Goal: Task Accomplishment & Management: Use online tool/utility

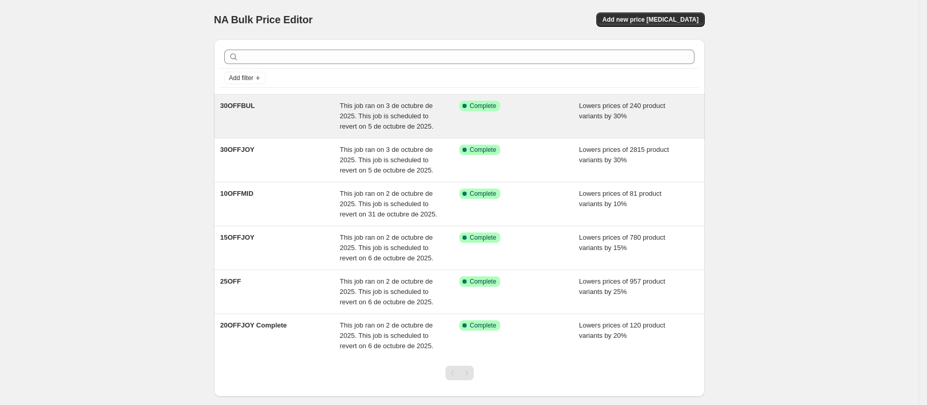
click at [273, 115] on div "30OFFBUL" at bounding box center [280, 116] width 120 height 31
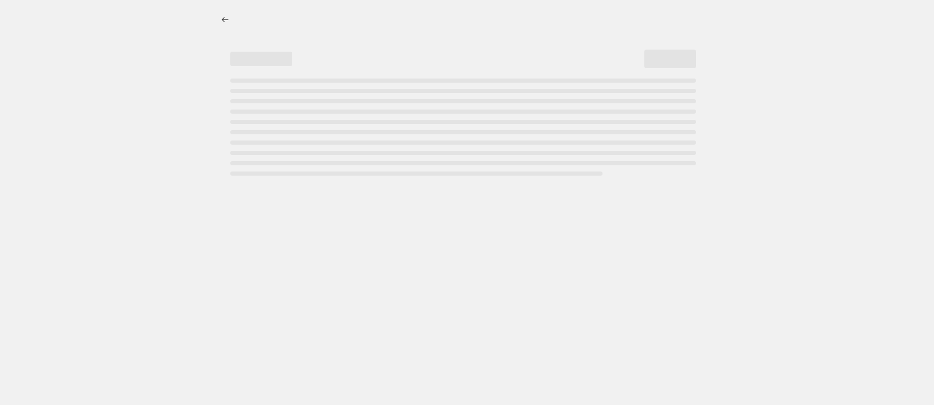
select select "percentage"
select select "collection"
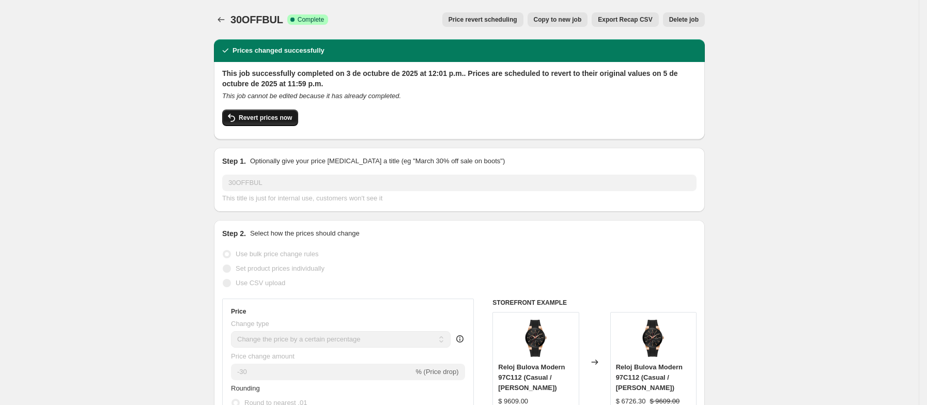
click at [265, 121] on span "Revert prices now" at bounding box center [265, 118] width 53 height 8
checkbox input "false"
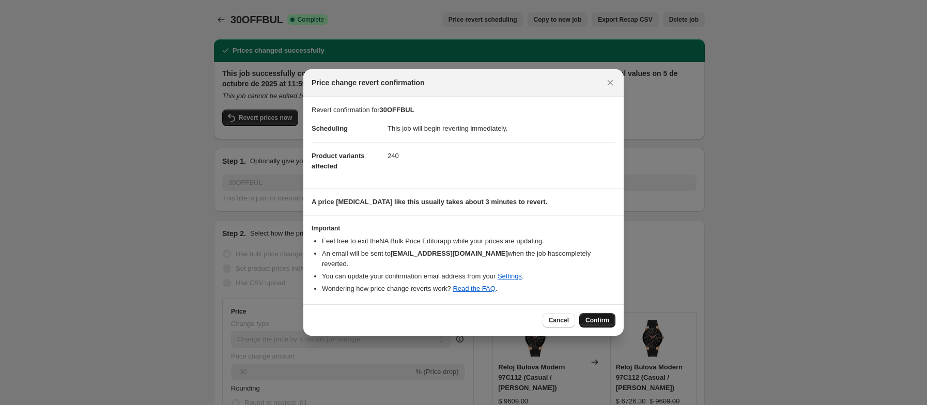
click at [594, 324] on span "Confirm" at bounding box center [597, 320] width 24 height 8
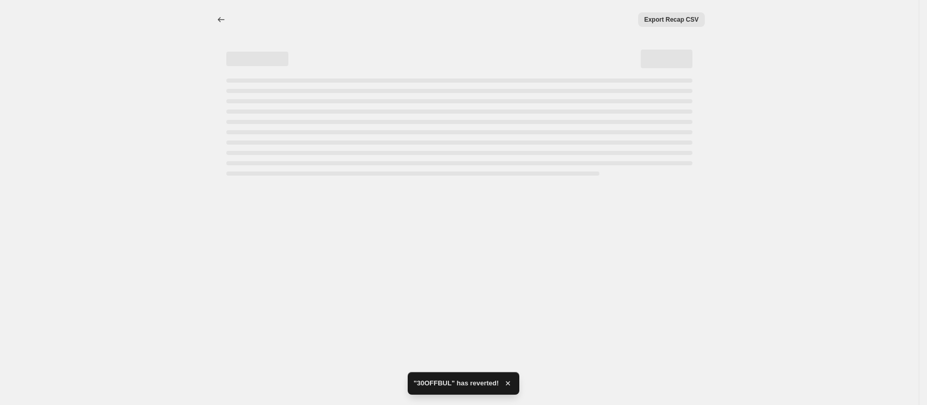
select select "percentage"
select select "collection"
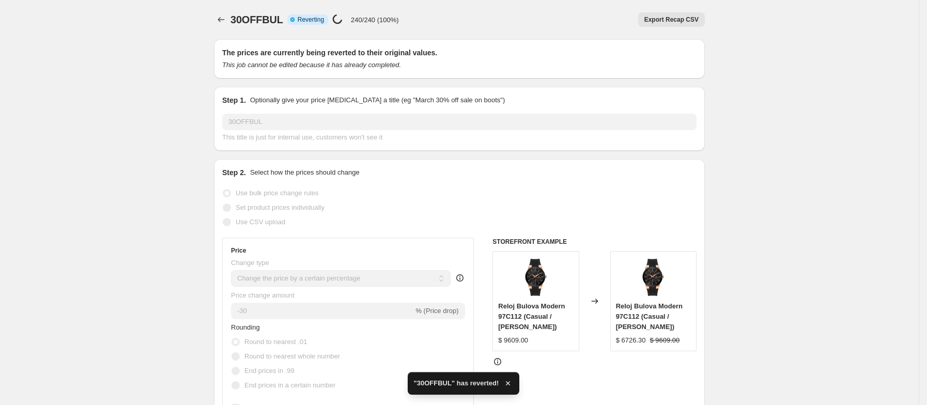
checkbox input "true"
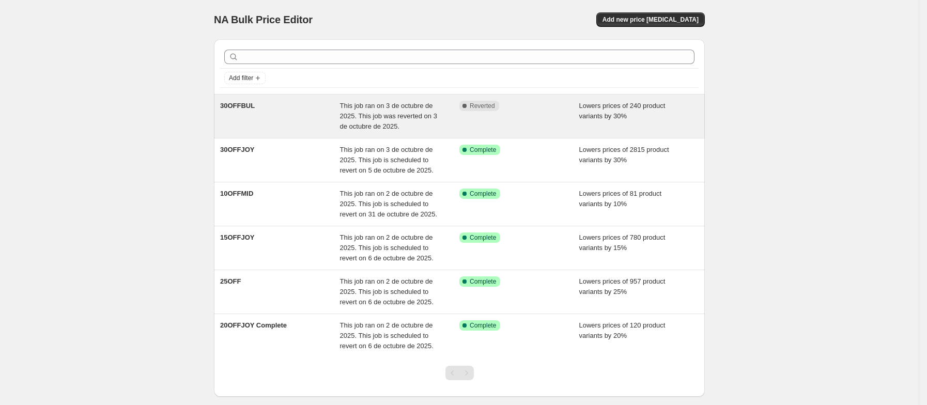
click at [270, 127] on div "30OFFBUL" at bounding box center [280, 116] width 120 height 31
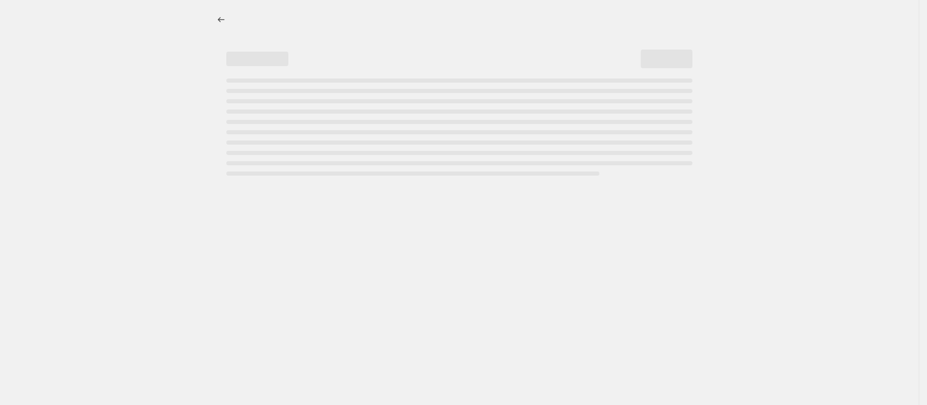
select select "percentage"
select select "collection"
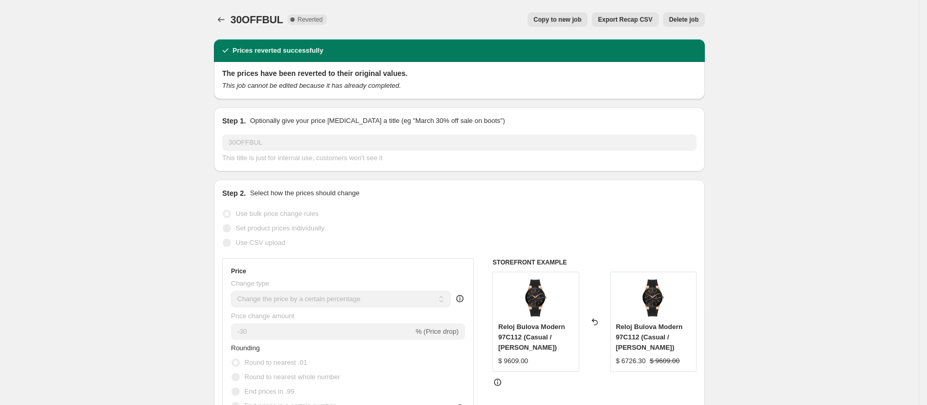
click at [674, 23] on span "Delete job" at bounding box center [683, 19] width 29 height 8
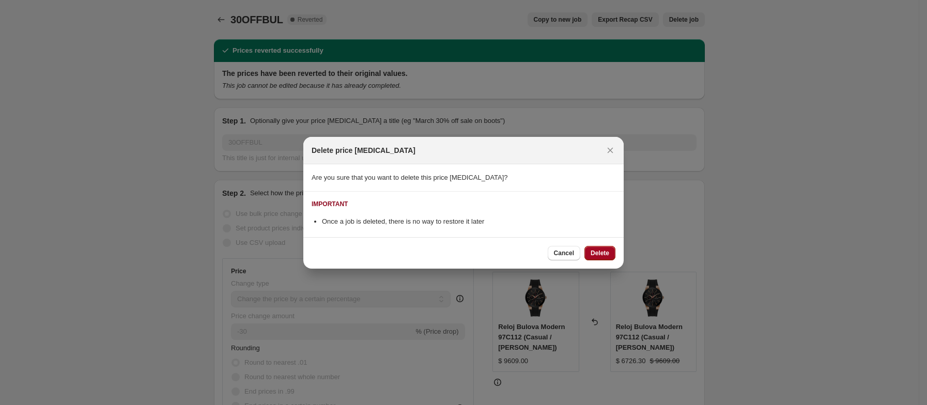
click at [606, 252] on span "Delete" at bounding box center [599, 253] width 19 height 8
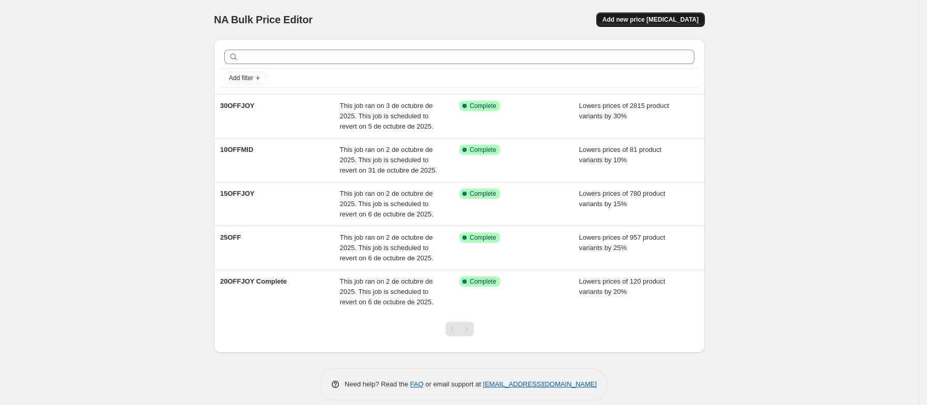
click at [658, 20] on span "Add new price [MEDICAL_DATA]" at bounding box center [650, 19] width 96 height 8
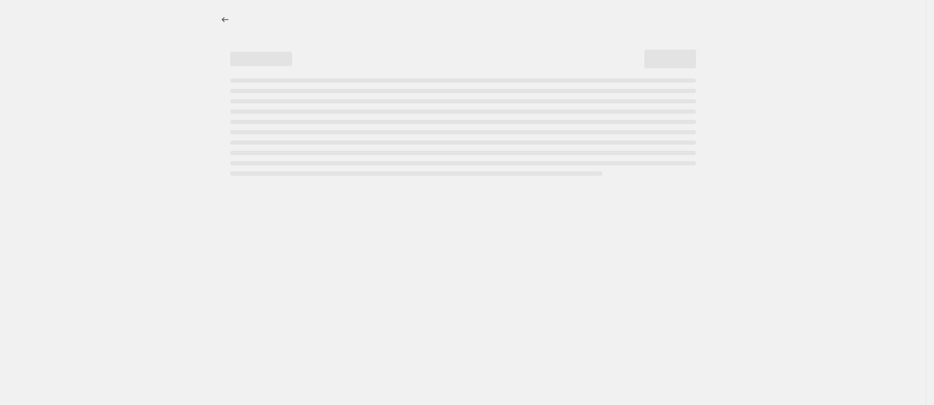
select select "percentage"
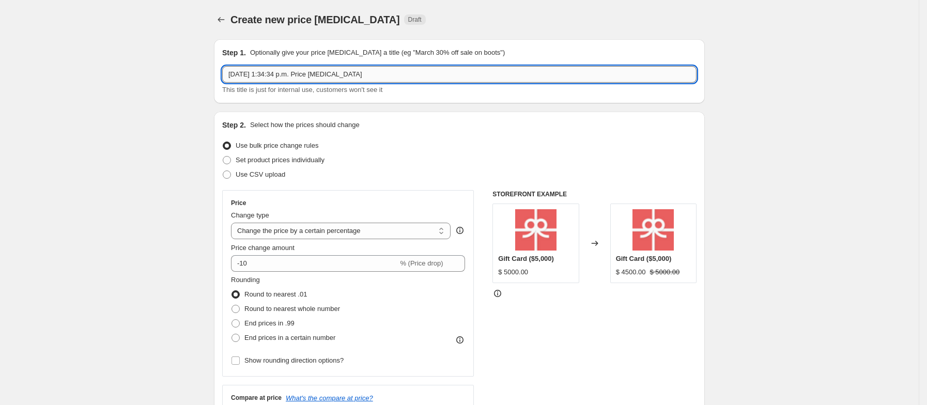
drag, startPoint x: 357, startPoint y: 77, endPoint x: 228, endPoint y: 73, distance: 128.7
click at [228, 73] on input "3 oct 2025, 1:34:34 p.m. Price change job" at bounding box center [459, 74] width 474 height 17
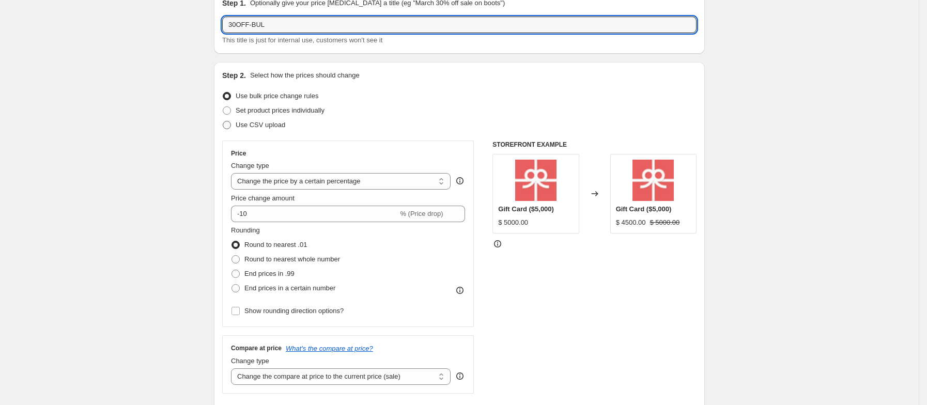
scroll to position [77, 0]
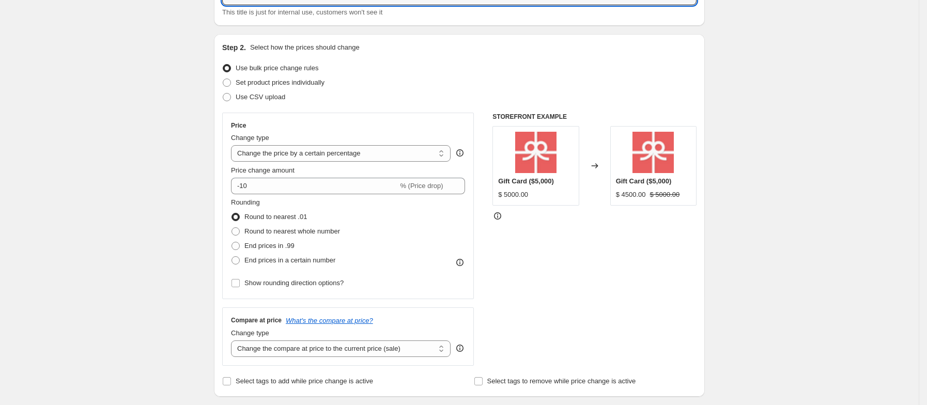
type input "30OFF-BUL"
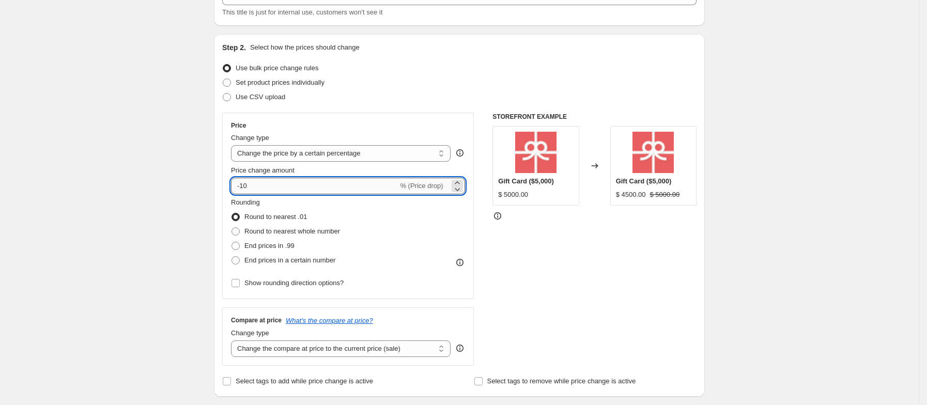
click at [256, 186] on input "-10" at bounding box center [314, 186] width 167 height 17
type input "-1"
type input "-30"
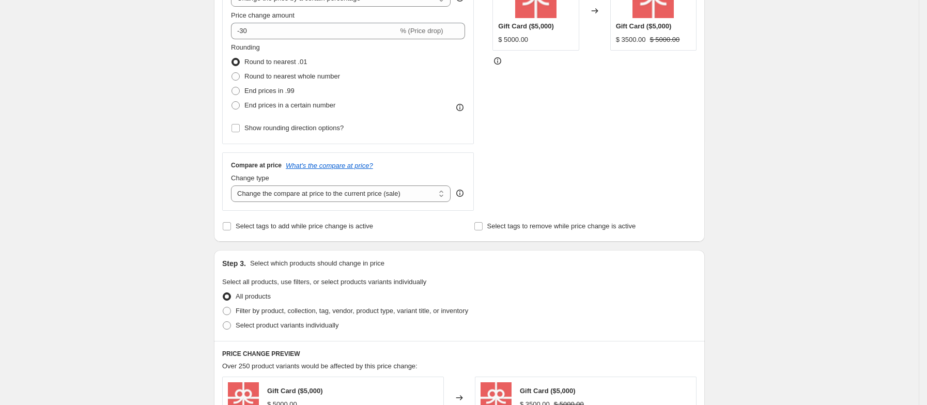
scroll to position [310, 0]
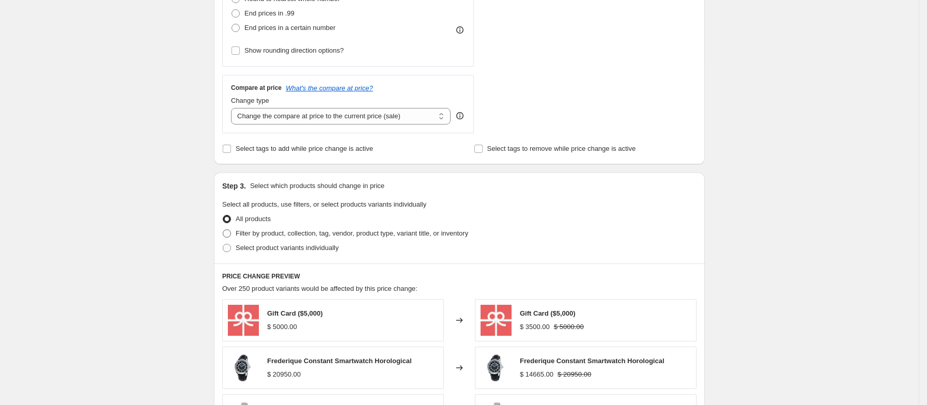
click at [231, 232] on span at bounding box center [227, 233] width 8 height 8
click at [223, 230] on input "Filter by product, collection, tag, vendor, product type, variant title, or inv…" at bounding box center [223, 229] width 1 height 1
radio input "true"
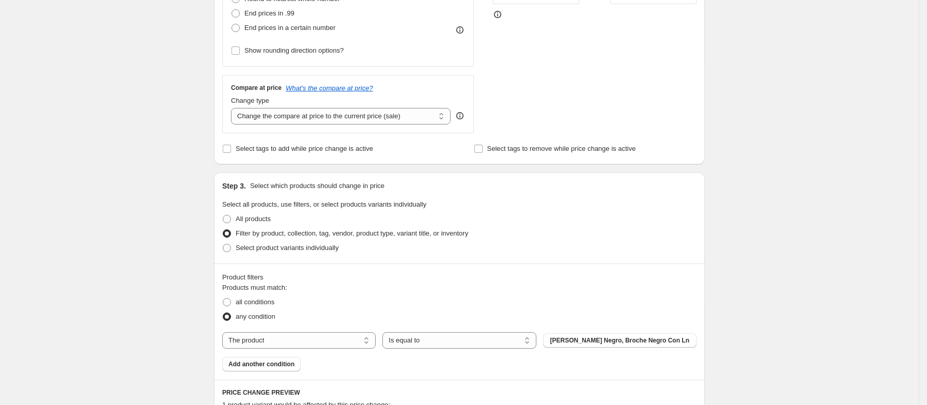
click at [191, 251] on div "Create new price change job. This page is ready Create new price change job Dra…" at bounding box center [459, 171] width 918 height 962
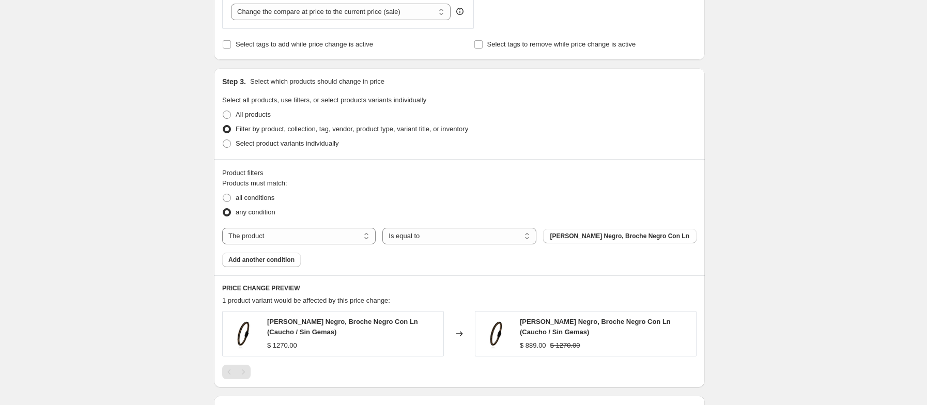
scroll to position [387, 0]
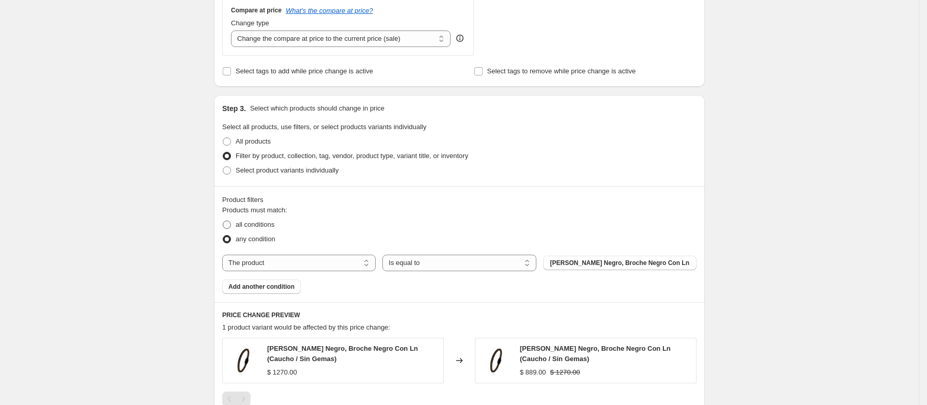
click at [231, 226] on span at bounding box center [227, 225] width 8 height 8
click at [223, 221] on input "all conditions" at bounding box center [223, 221] width 1 height 1
radio input "true"
click at [251, 267] on select "The product The product's collection The product's tag The product's vendor The…" at bounding box center [298, 263] width 153 height 17
select select "collection"
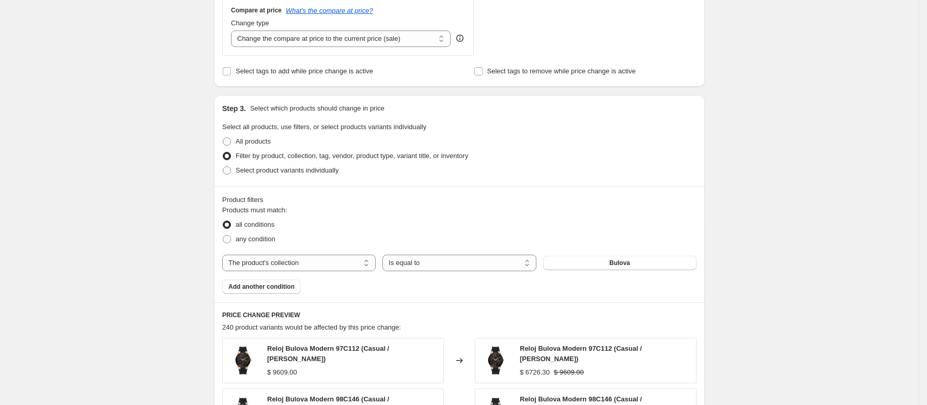
click at [575, 285] on div "Products must match: all conditions any condition The product The product's col…" at bounding box center [459, 249] width 474 height 89
drag, startPoint x: 554, startPoint y: 283, endPoint x: 645, endPoint y: 290, distance: 91.7
click at [554, 284] on div "Products must match: all conditions any condition The product The product's col…" at bounding box center [459, 249] width 474 height 89
click at [736, 307] on div "Create new price change job. This page is ready Create new price change job Dra…" at bounding box center [459, 195] width 918 height 1165
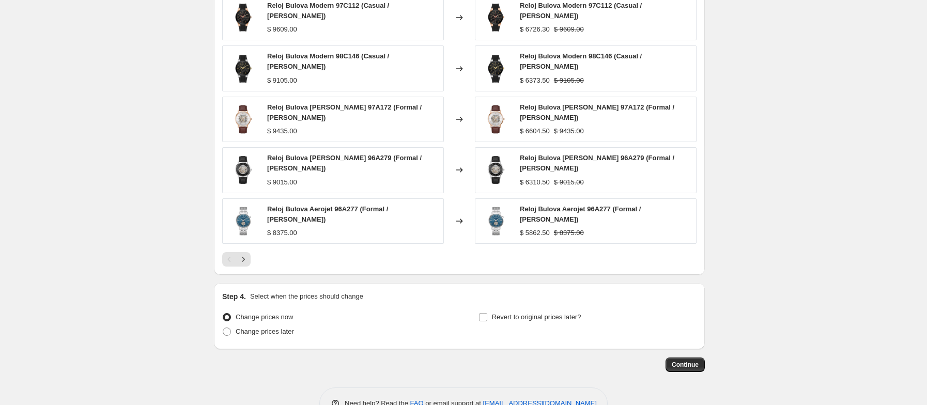
scroll to position [747, 0]
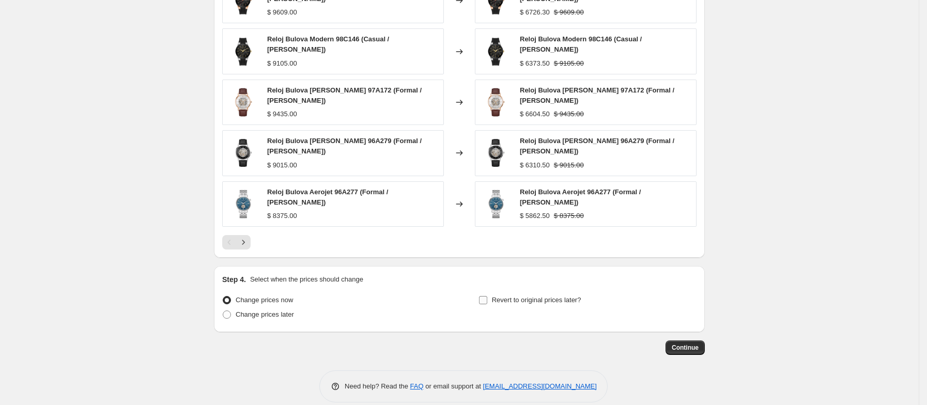
click at [528, 296] on span "Revert to original prices later?" at bounding box center [536, 300] width 89 height 8
click at [487, 296] on input "Revert to original prices later?" at bounding box center [483, 300] width 8 height 8
checkbox input "true"
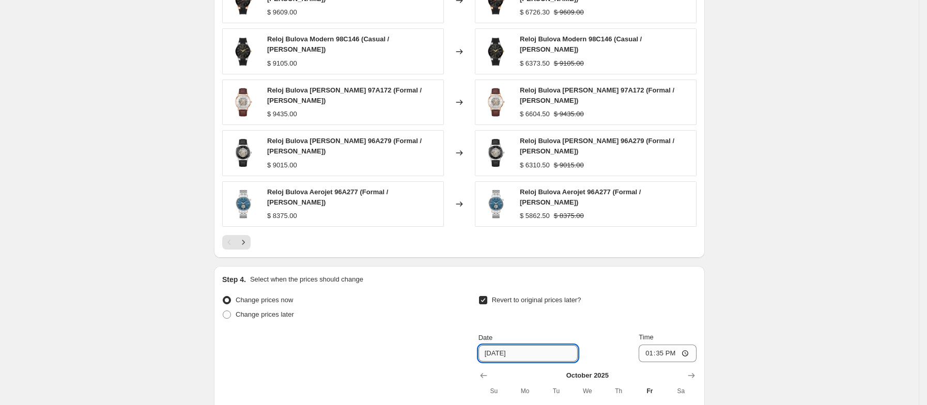
click at [555, 345] on input "10/10/2025" at bounding box center [527, 353] width 99 height 17
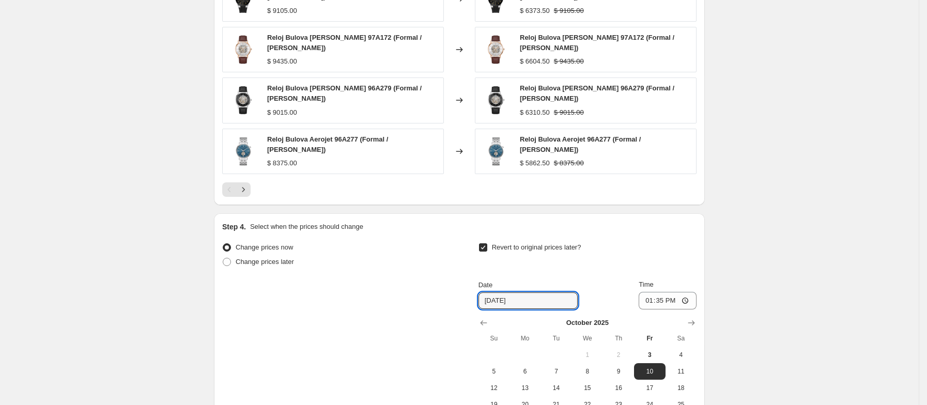
scroll to position [825, 0]
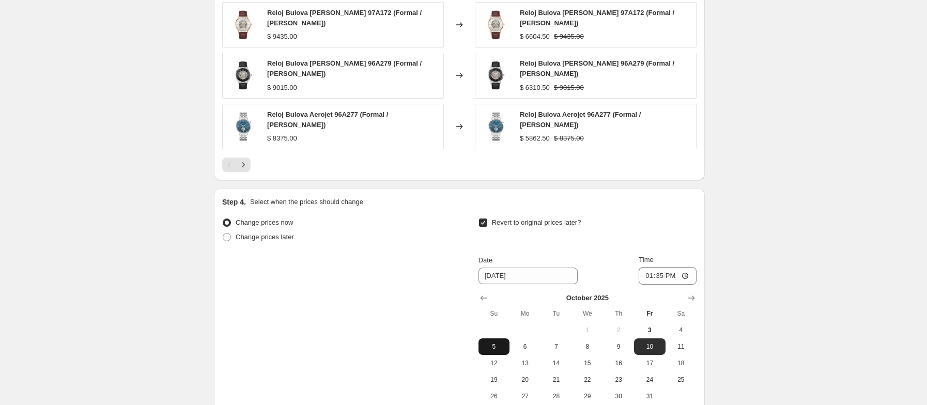
click at [504, 339] on button "5" at bounding box center [493, 346] width 31 height 17
type input "[DATE]"
click at [665, 267] on input "13:35" at bounding box center [667, 276] width 58 height 18
type input "23:59"
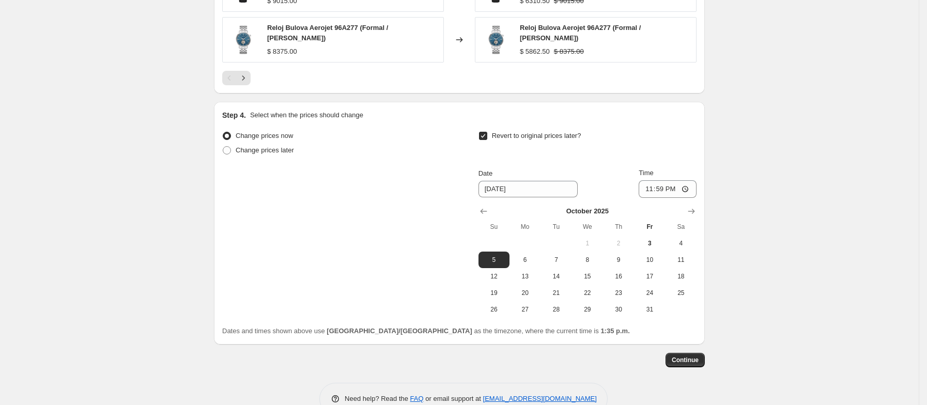
scroll to position [924, 0]
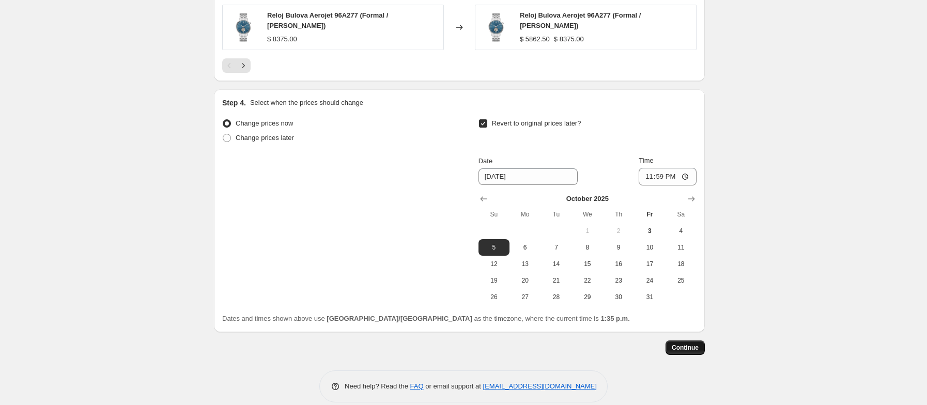
click at [698, 343] on span "Continue" at bounding box center [684, 347] width 27 height 8
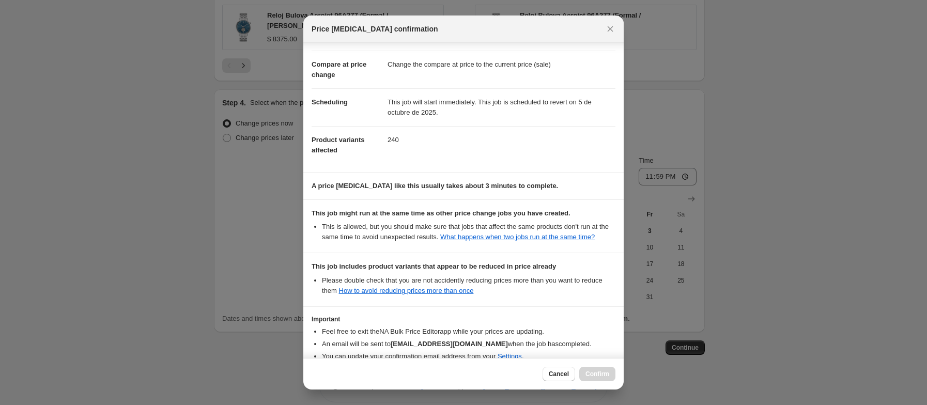
scroll to position [106, 0]
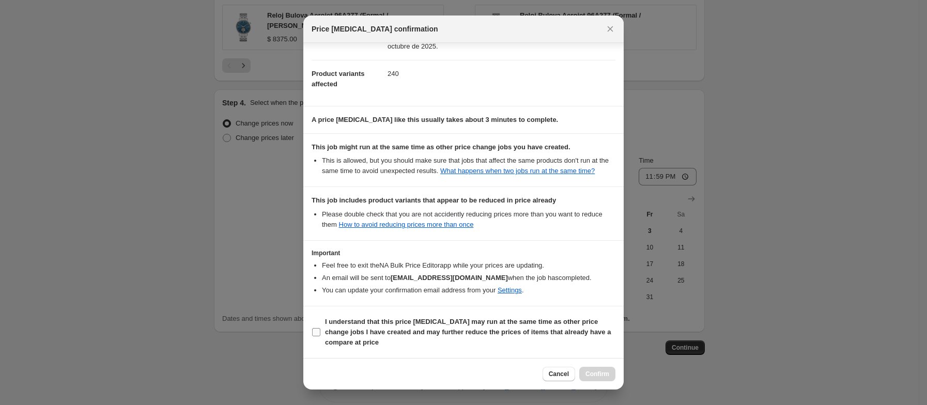
click at [318, 335] on input "I understand that this price change job may run at the same time as other price…" at bounding box center [316, 332] width 8 height 8
checkbox input "true"
click at [596, 367] on button "Confirm" at bounding box center [597, 374] width 36 height 14
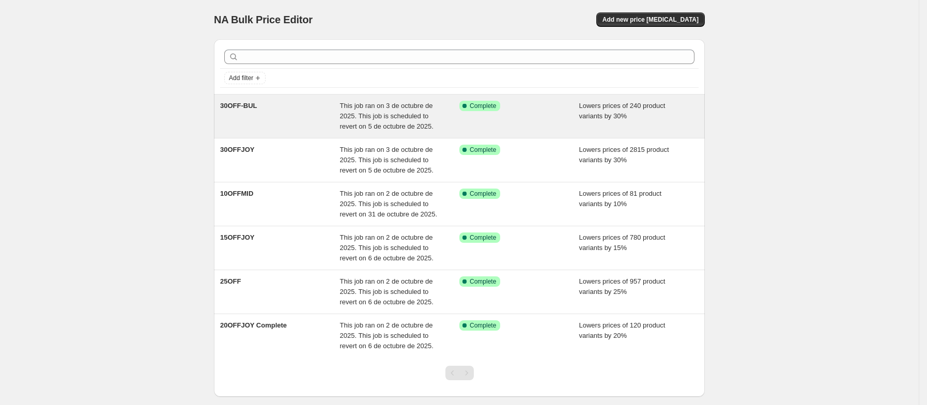
click at [250, 113] on div "30OFF-BUL" at bounding box center [280, 116] width 120 height 31
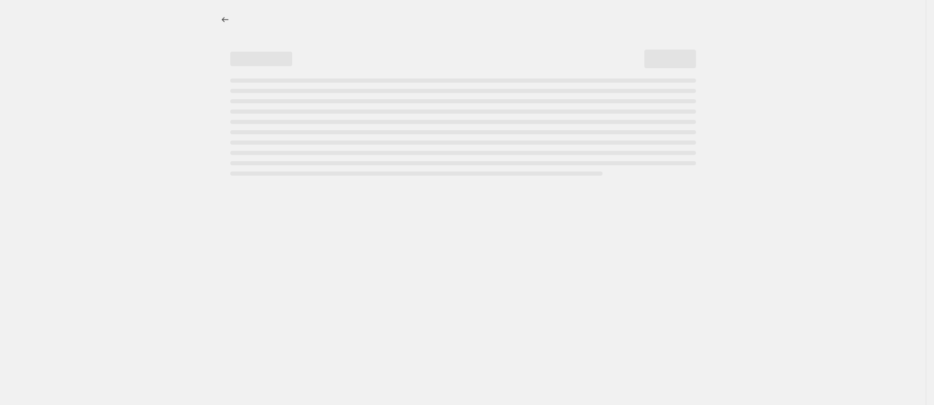
select select "percentage"
select select "collection"
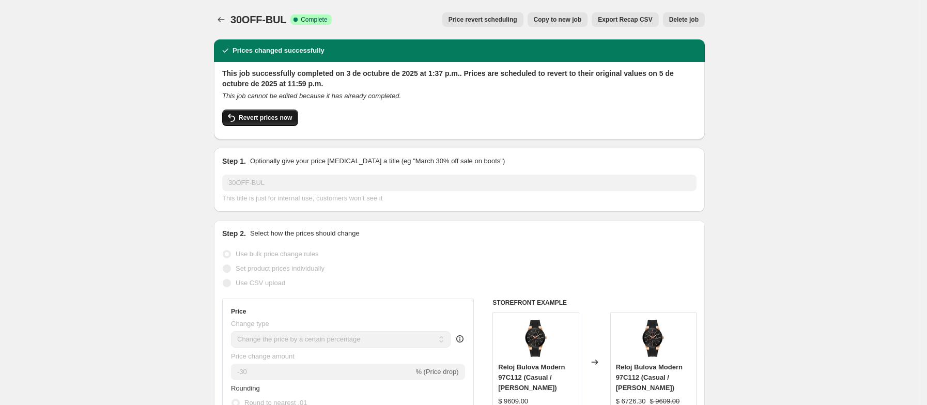
click at [270, 121] on span "Revert prices now" at bounding box center [265, 118] width 53 height 8
checkbox input "false"
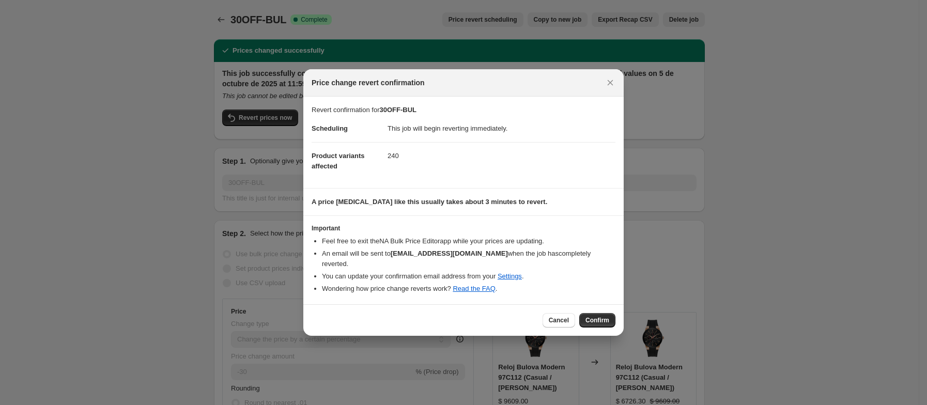
click at [594, 319] on span "Confirm" at bounding box center [597, 320] width 24 height 8
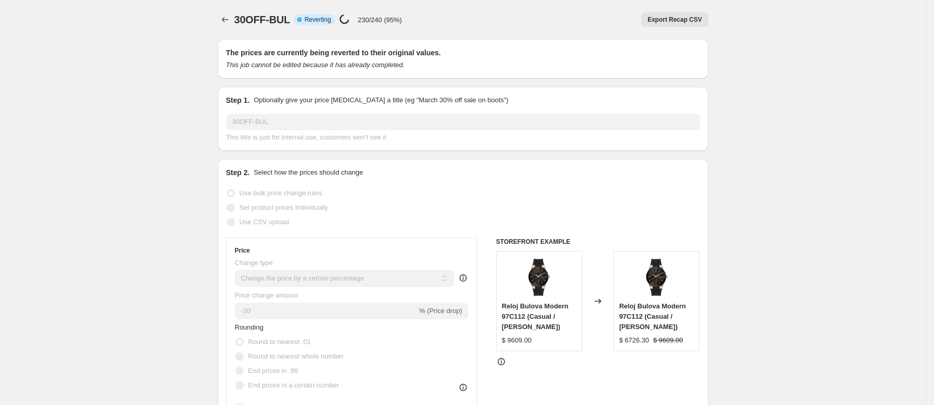
select select "percentage"
select select "collection"
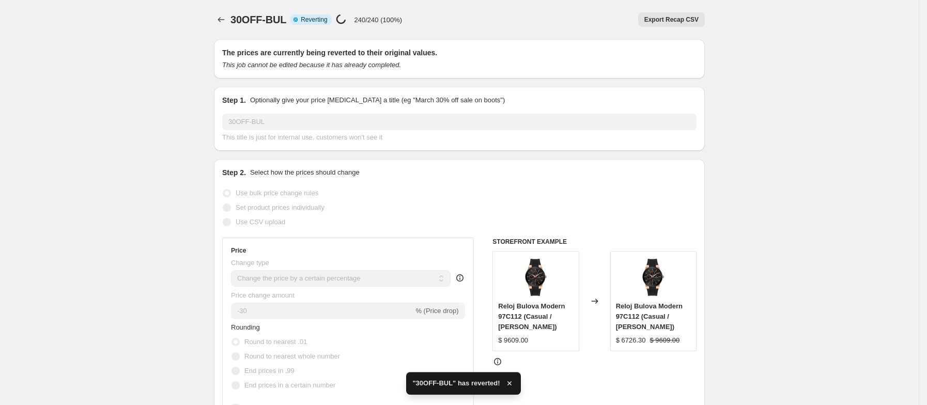
checkbox input "true"
